Goal: Navigation & Orientation: Find specific page/section

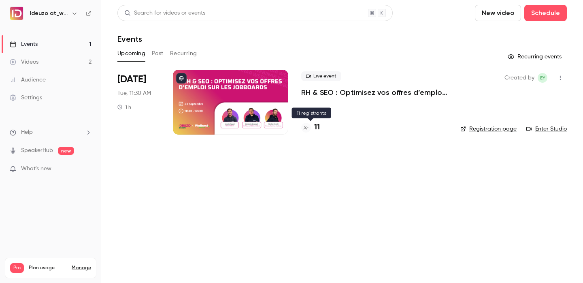
click at [318, 126] on h4 "11" at bounding box center [317, 127] width 6 height 11
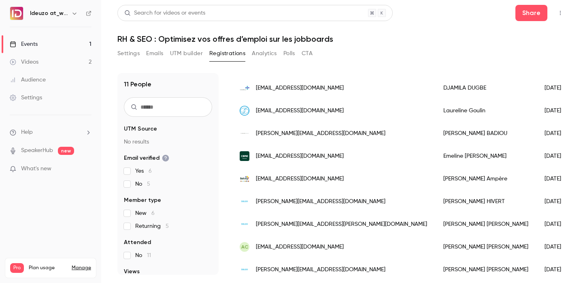
scroll to position [98, 0]
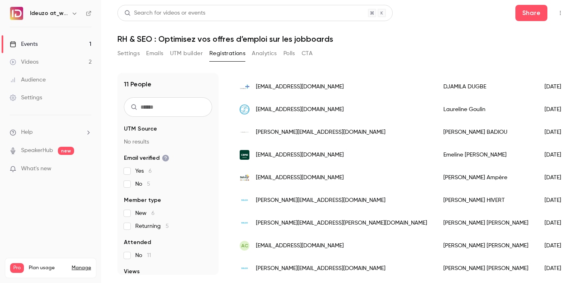
click at [78, 51] on link "Events 1" at bounding box center [50, 44] width 101 height 18
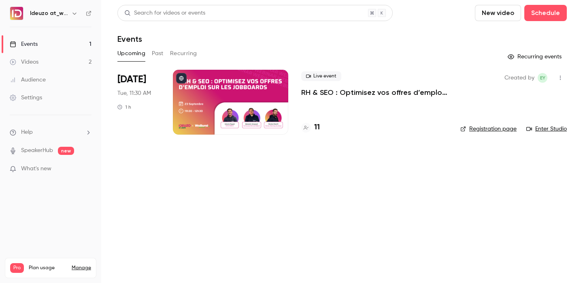
click at [78, 51] on link "Events 1" at bounding box center [50, 44] width 101 height 18
